Goal: Task Accomplishment & Management: Manage account settings

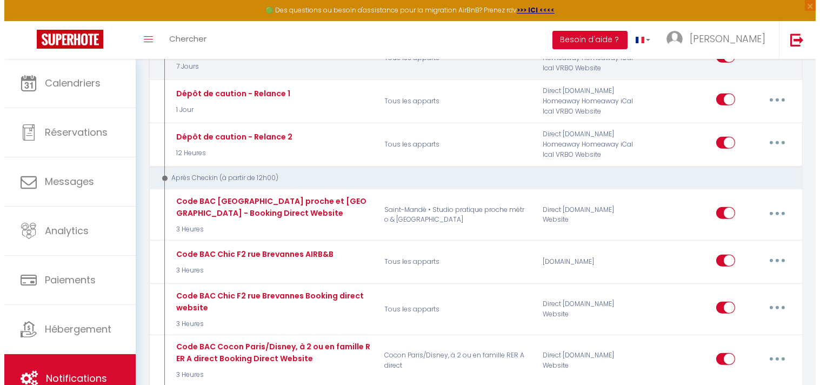
scroll to position [1201, 0]
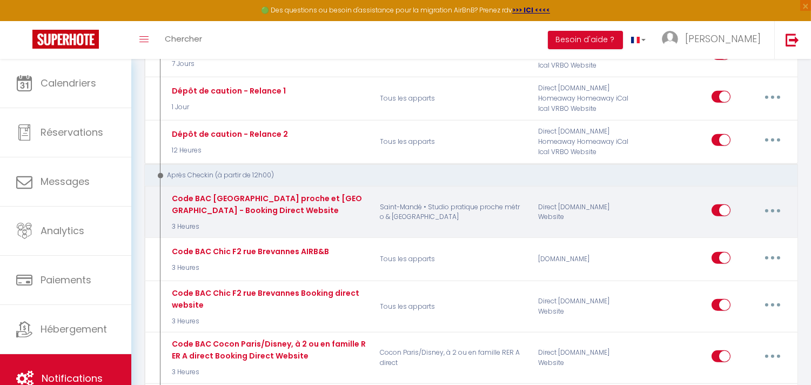
click at [770, 202] on button "button" at bounding box center [773, 210] width 30 height 17
click at [724, 226] on link "Editer" at bounding box center [745, 235] width 80 height 18
type input "Code BAC [GEOGRAPHIC_DATA] proche et [GEOGRAPHIC_DATA] - Booking Direct Website"
select select "3"
select select "3 Heures"
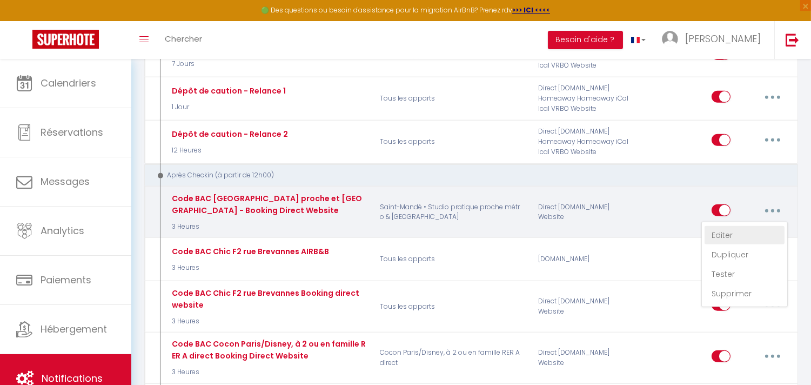
select select "if_deposit_is_paid"
checkbox input "true"
checkbox input "false"
radio input "true"
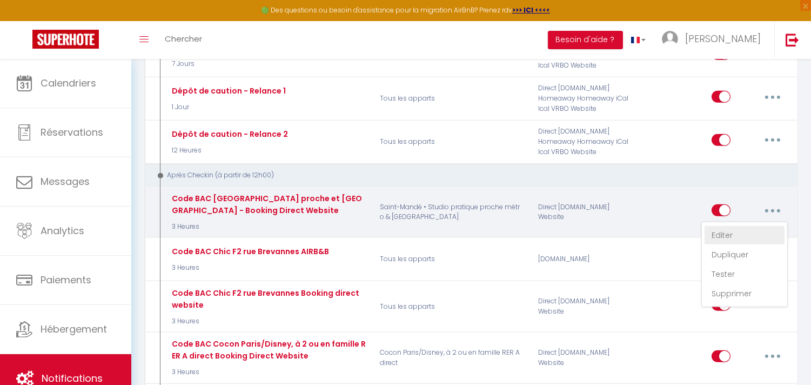
type input "code boite à clés"
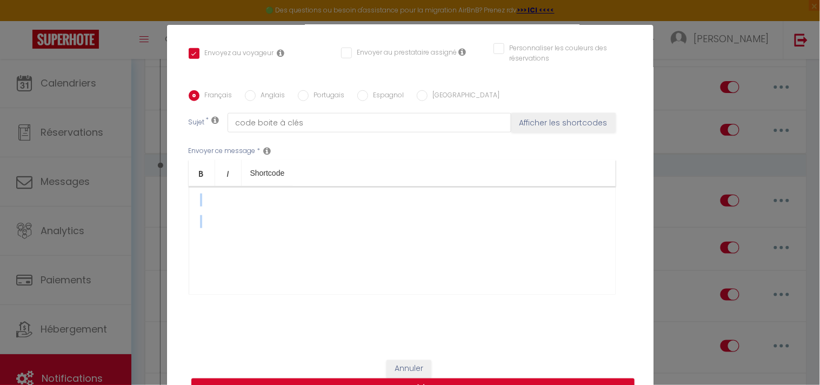
scroll to position [315, 0]
drag, startPoint x: 193, startPoint y: 223, endPoint x: 400, endPoint y: 225, distance: 207.5
click at [400, 225] on div "Bonjour, Voici les instructions afin de récupérer vos clés pour accéder à votre…" at bounding box center [402, 240] width 427 height 108
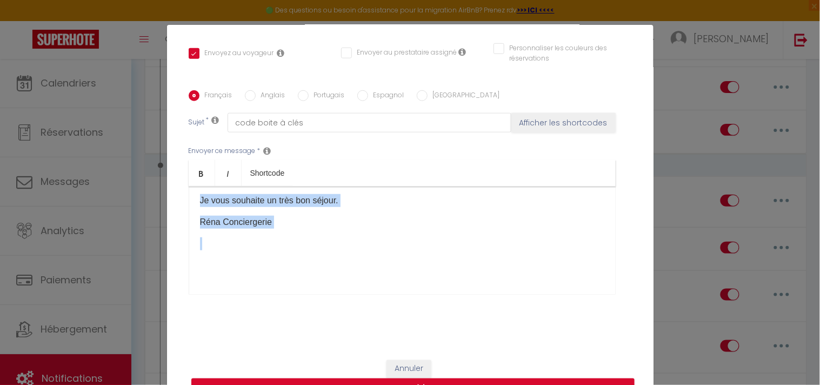
scroll to position [195, 0]
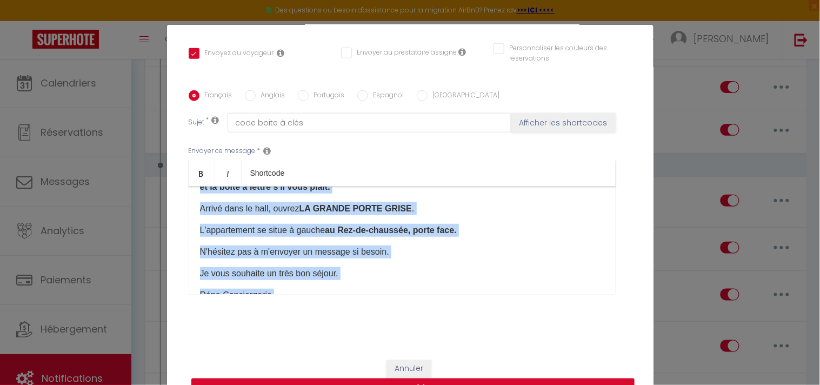
copy div "Le code de l'entrée de l'immeuble numéro est 26A19 . Aller à l'immeuble à droit…"
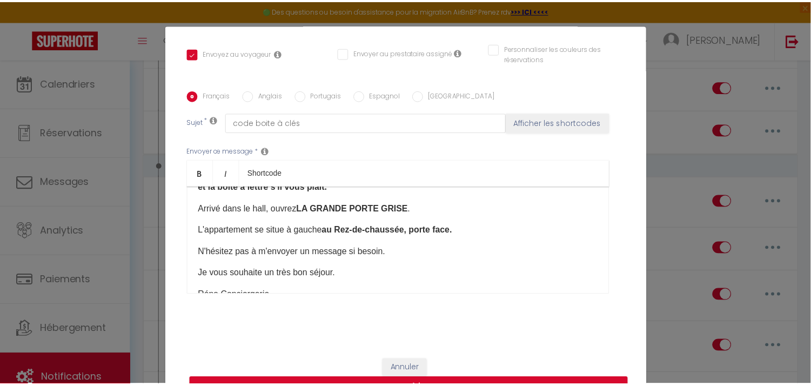
scroll to position [0, 0]
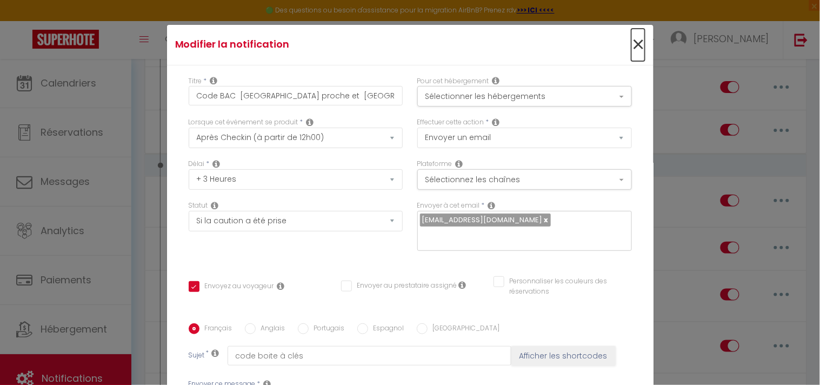
click at [631, 44] on span "×" at bounding box center [638, 45] width 14 height 32
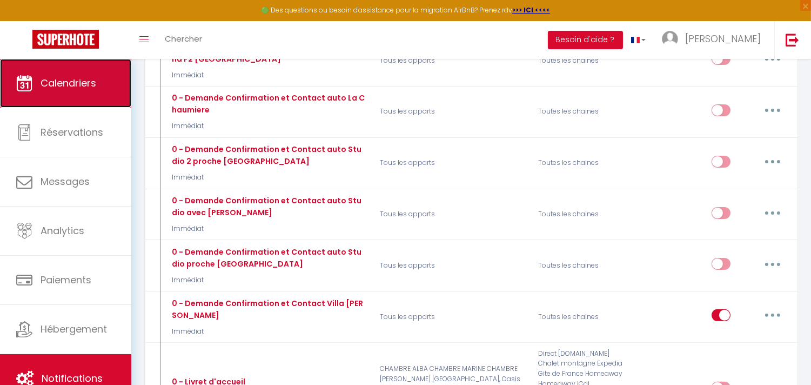
scroll to position [600, 0]
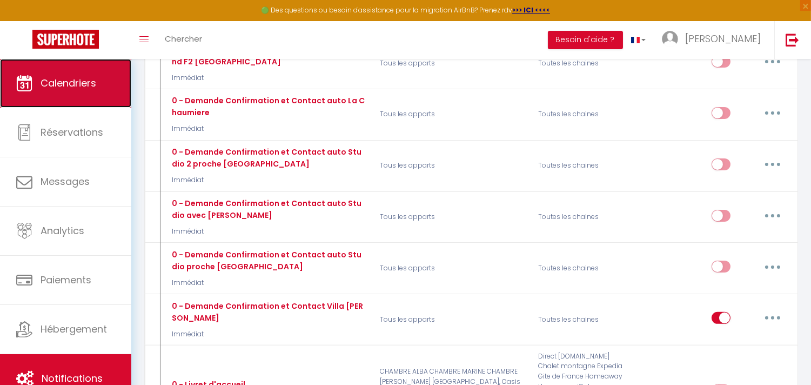
click at [43, 78] on span "Calendriers" at bounding box center [69, 83] width 56 height 14
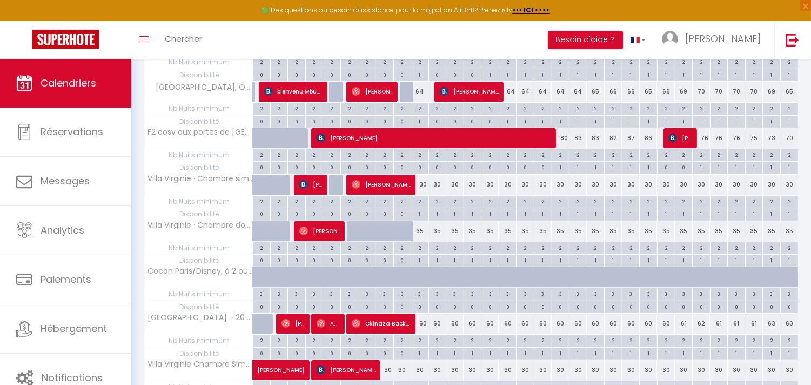
scroll to position [336, 0]
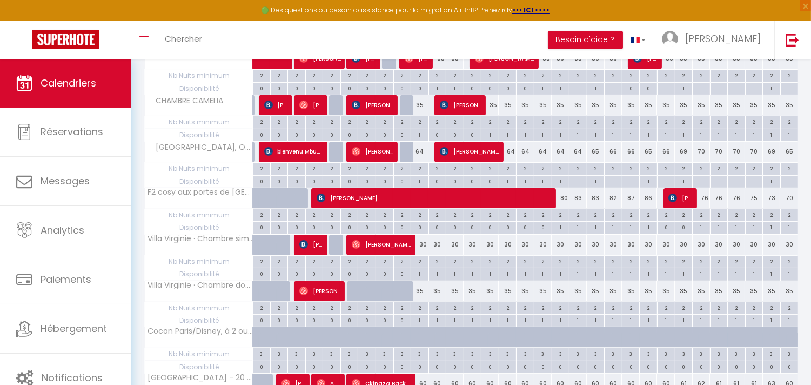
click at [426, 152] on div "64" at bounding box center [420, 152] width 18 height 20
type input "64"
type input "Ven 10 Octobre 2025"
type input "[DATE]"
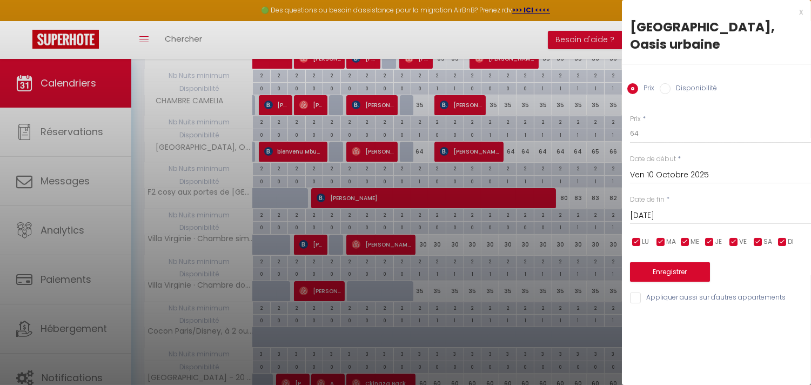
click at [570, 164] on div at bounding box center [405, 192] width 811 height 385
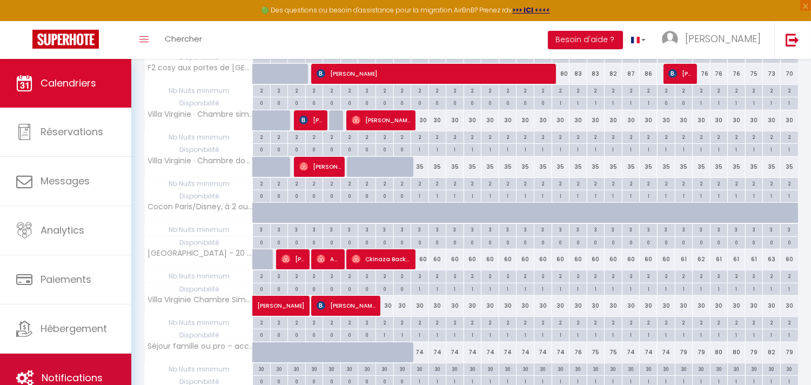
scroll to position [576, 0]
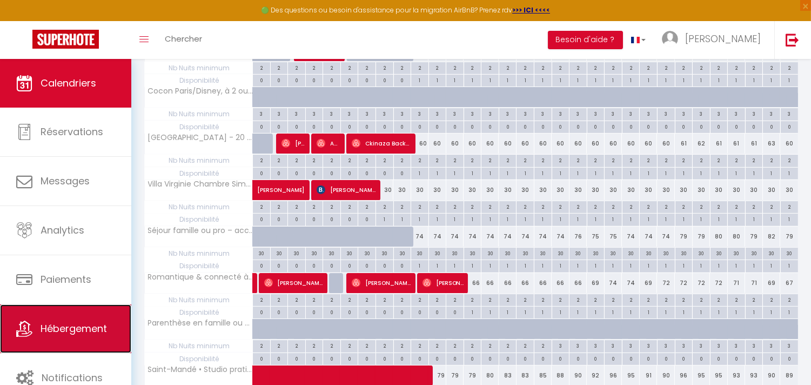
click at [45, 336] on link "Hébergement" at bounding box center [65, 328] width 131 height 49
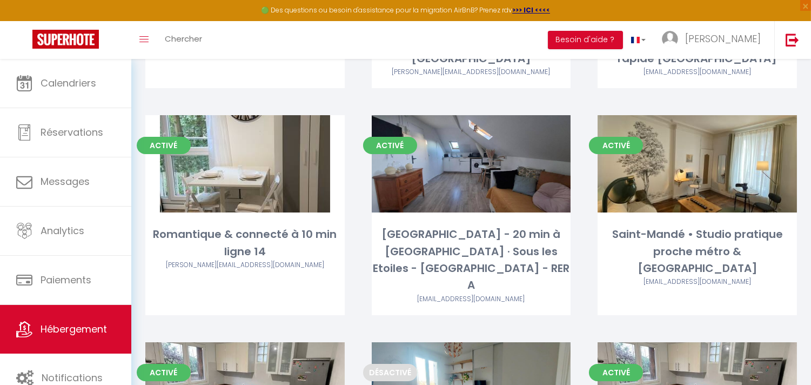
scroll to position [155, 0]
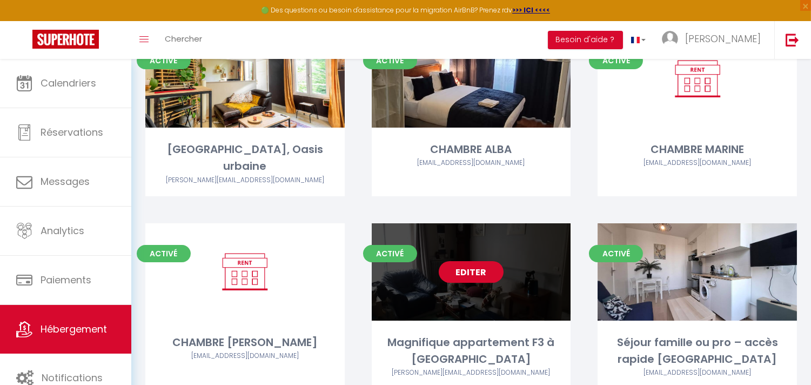
click at [463, 261] on link "Editer" at bounding box center [471, 272] width 65 height 22
select select "3"
select select "2"
select select "1"
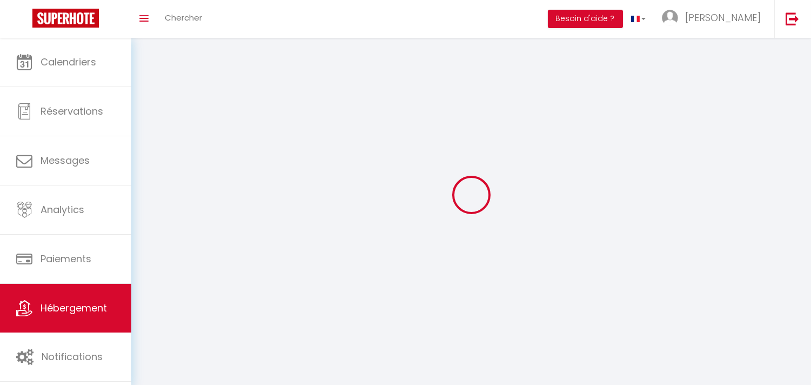
select select
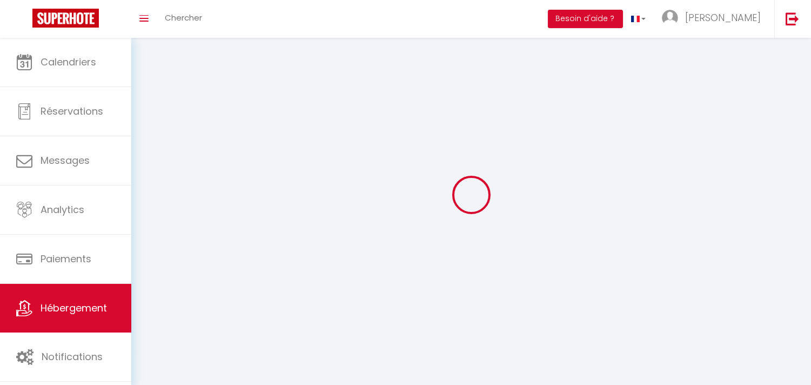
checkbox input "false"
select select
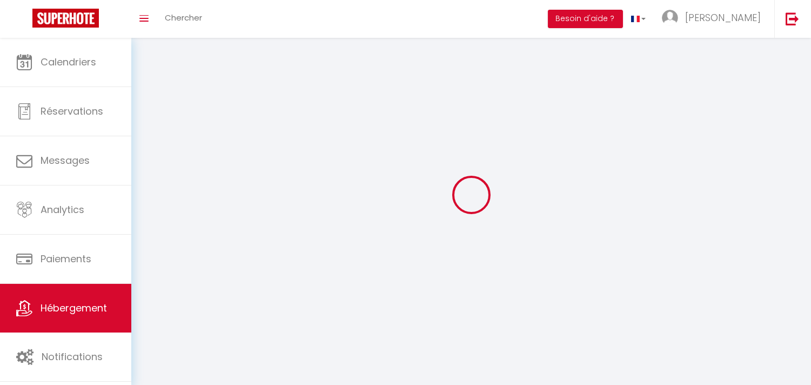
select select
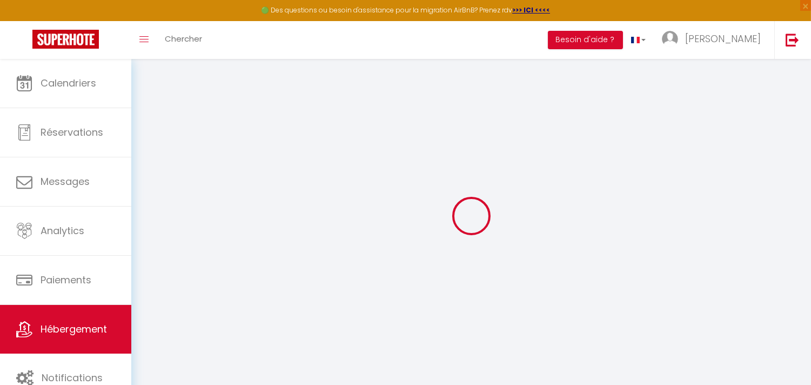
checkbox input "false"
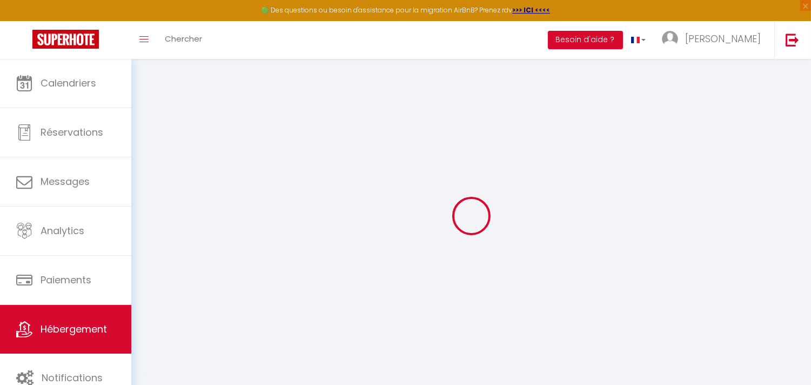
checkbox input "false"
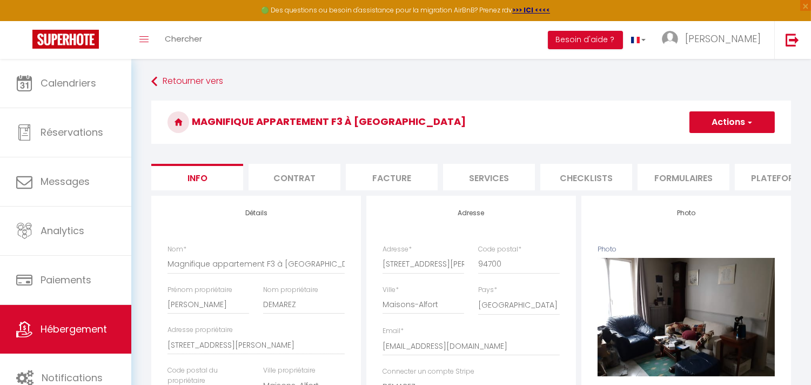
click at [776, 179] on li "Plateformes" at bounding box center [781, 177] width 92 height 26
select select
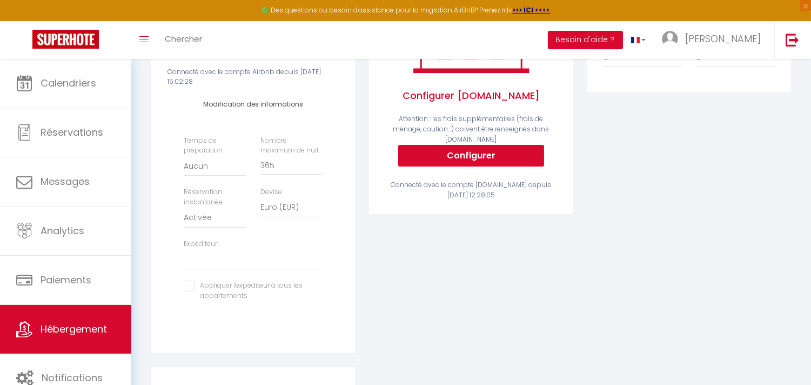
scroll to position [346, 0]
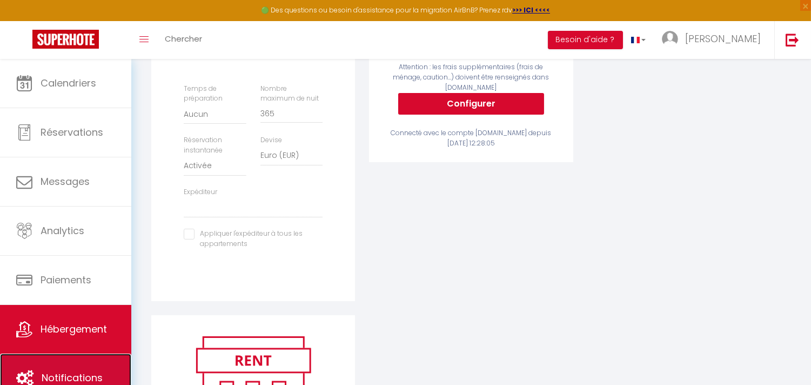
click at [56, 373] on span "Notifications" at bounding box center [72, 378] width 61 height 14
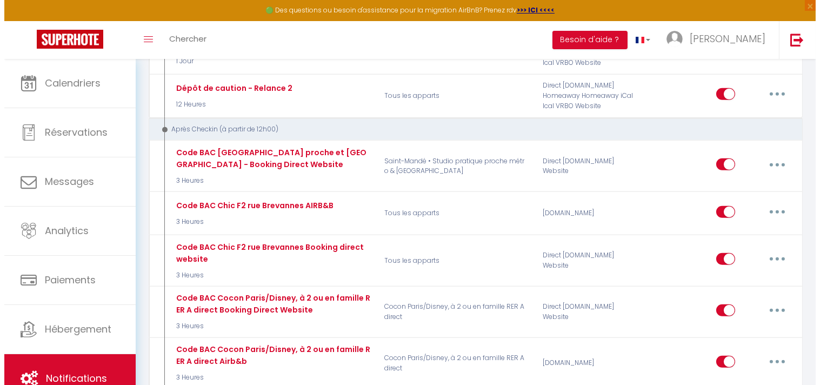
scroll to position [1246, 0]
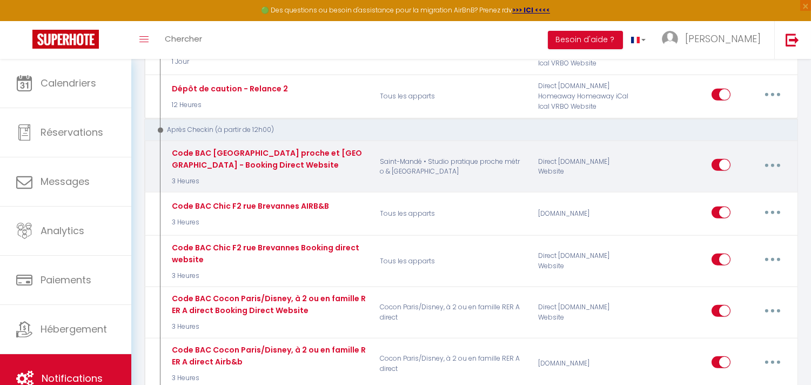
click at [770, 151] on div "Editer Dupliquer Tester Supprimer" at bounding box center [750, 166] width 76 height 31
click at [768, 156] on button "button" at bounding box center [773, 164] width 30 height 17
click at [726, 181] on link "Editer" at bounding box center [745, 190] width 80 height 18
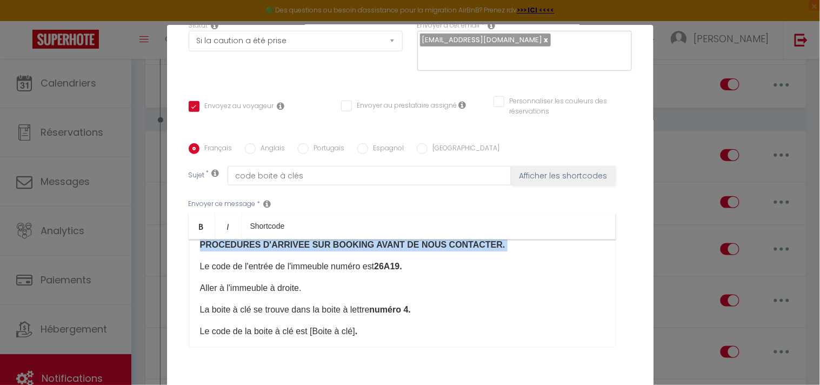
scroll to position [0, 0]
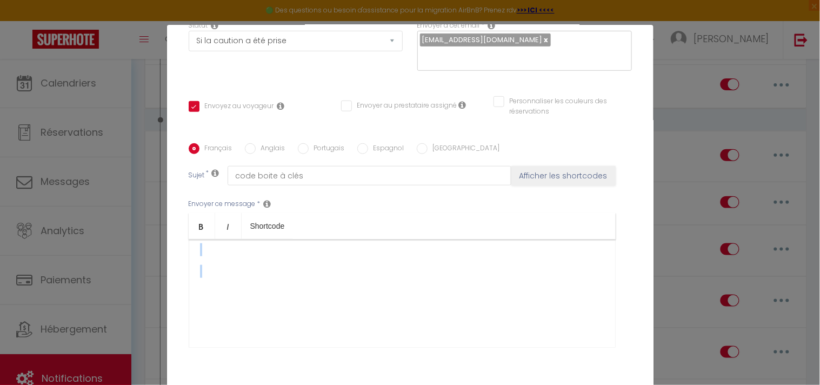
drag, startPoint x: 191, startPoint y: 272, endPoint x: 459, endPoint y: 331, distance: 275.1
click at [459, 331] on div "Bonjour, Voici les instructions afin de récupérer vos clés pour accéder à votre…" at bounding box center [402, 293] width 427 height 108
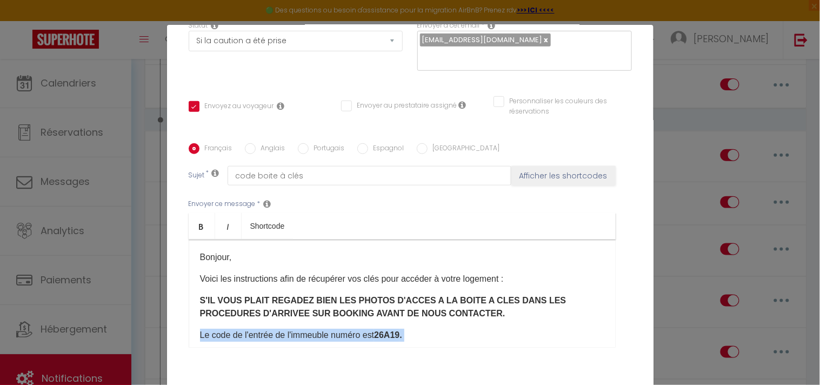
copy div "Le code de l'entrée de l'immeuble numéro est 26A19 . Aller à l'immeuble à droit…"
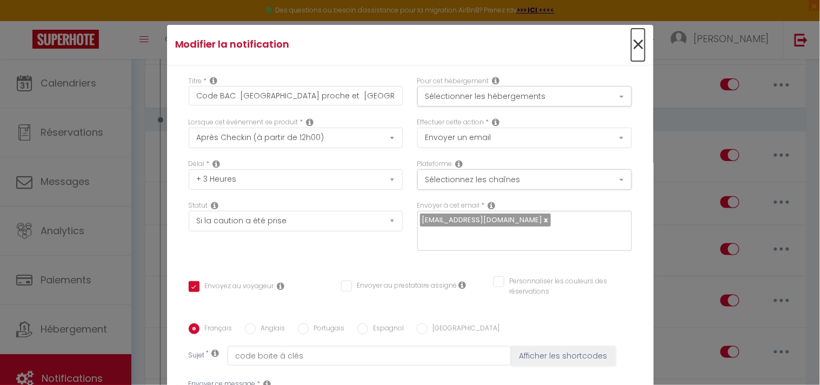
click at [631, 42] on span "×" at bounding box center [638, 45] width 14 height 32
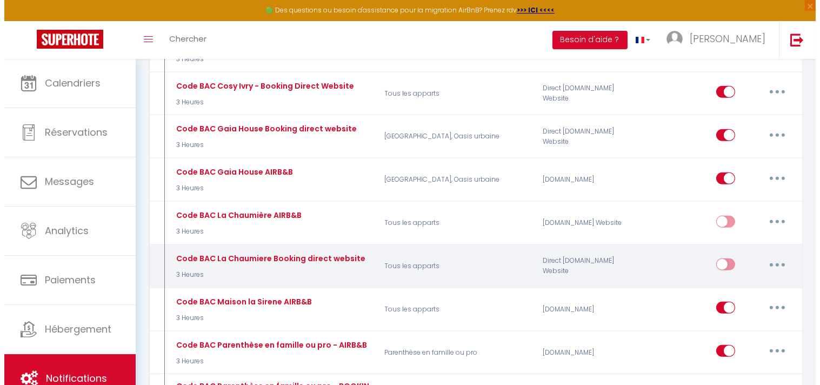
scroll to position [1547, 0]
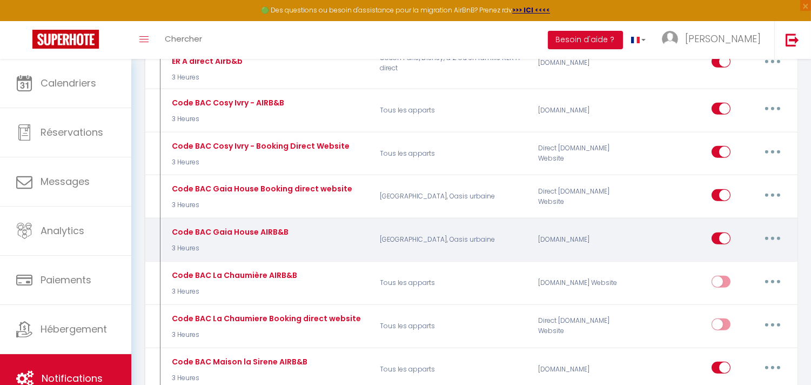
click at [768, 230] on button "button" at bounding box center [773, 238] width 30 height 17
click at [712, 253] on link "Editer" at bounding box center [745, 262] width 80 height 18
type input "Code BAC Gaia House AIRB&B"
select select "if_booking_is_paid"
checkbox input "true"
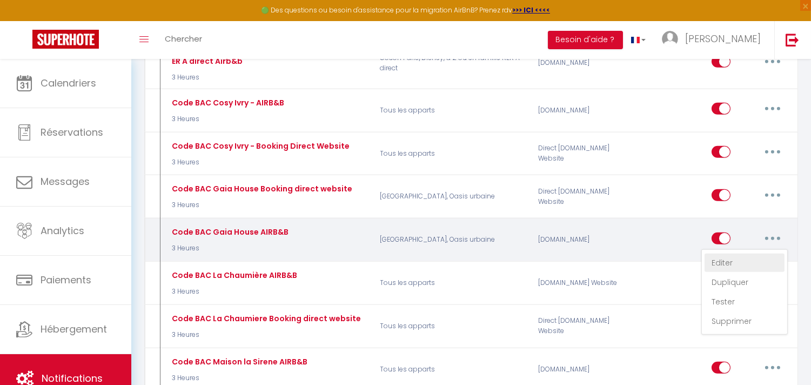
checkbox input "false"
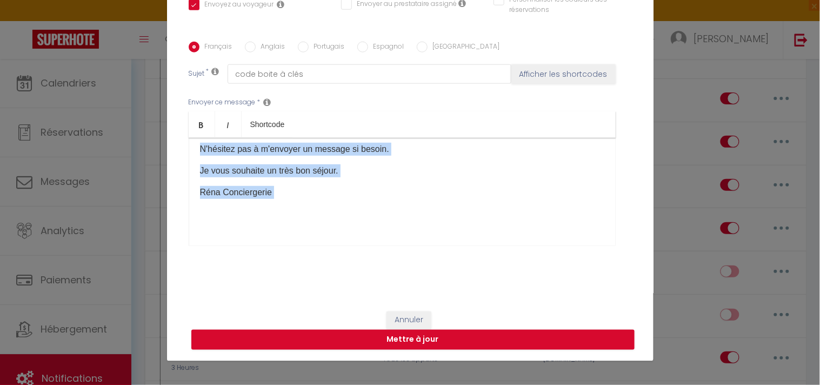
scroll to position [215, 0]
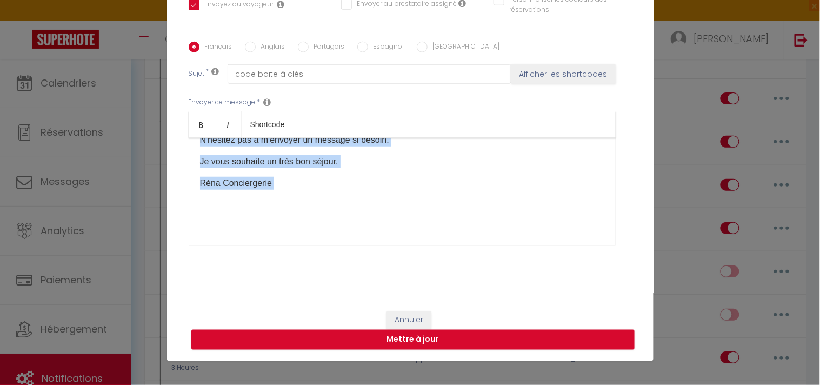
drag, startPoint x: 196, startPoint y: 175, endPoint x: 415, endPoint y: 253, distance: 233.0
click at [415, 253] on div "Envoyer ce message * Bold Italic Shortcode Rich text editor Bonjour, Voici les …" at bounding box center [410, 172] width 443 height 176
copy div "1)Une fois arrivé à l'adresse, vous devez faire le tour du coté gauche de l'imm…"
